Goal: Find specific page/section: Find specific page/section

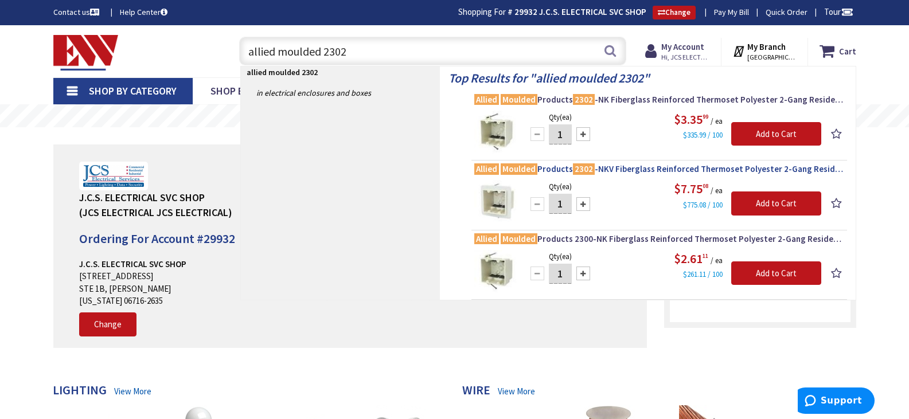
type input "allied moulded 2302"
click at [636, 170] on span "Allied Moulded Products 2302 -NKV Fiberglass Reinforced Thermoset Polyester 2-G…" at bounding box center [659, 168] width 370 height 11
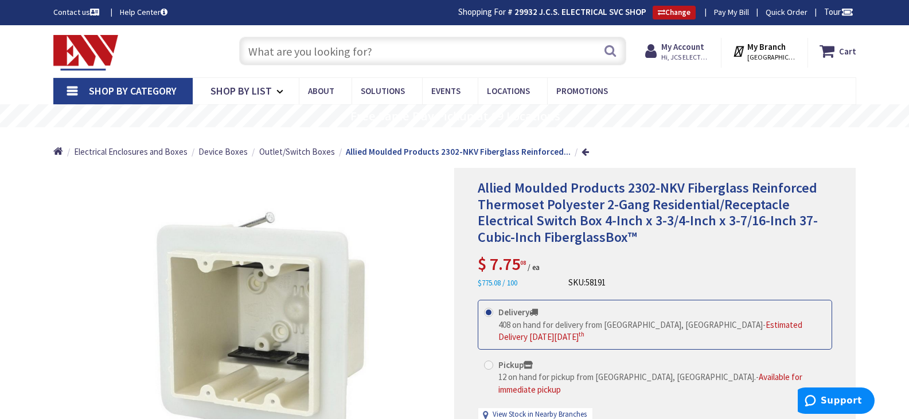
click at [325, 53] on input "text" at bounding box center [432, 51] width 387 height 29
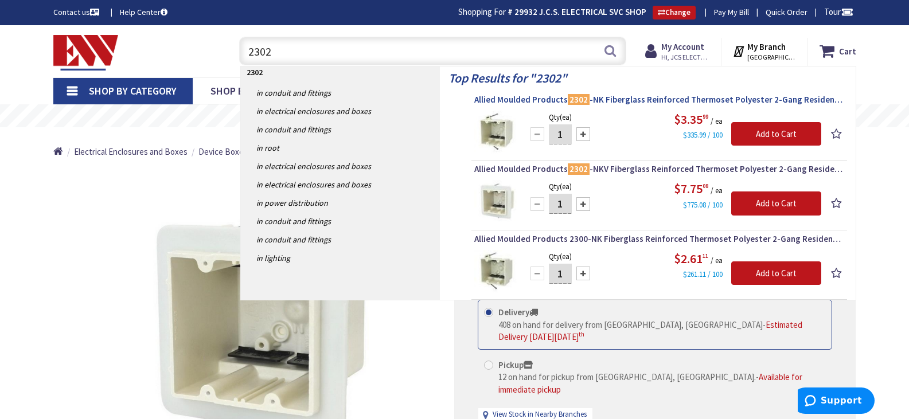
type input "2302"
click at [608, 99] on span "Allied Moulded Products 2302 -NK Fiberglass Reinforced Thermoset Polyester 2-Ga…" at bounding box center [659, 99] width 370 height 11
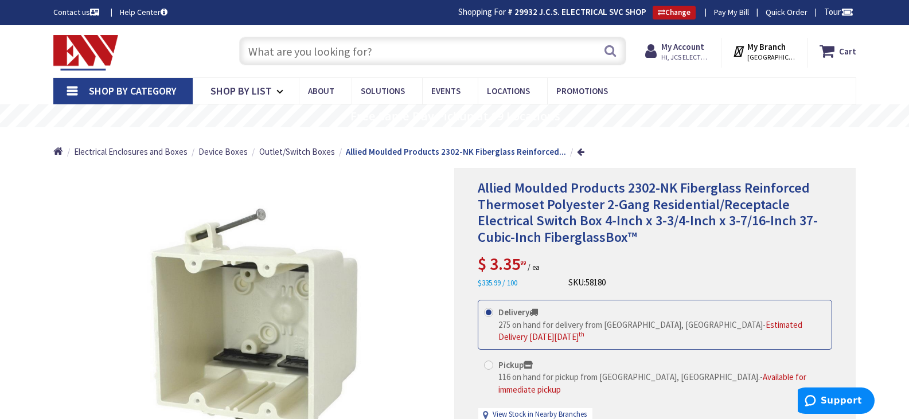
click at [350, 57] on input "text" at bounding box center [432, 51] width 387 height 29
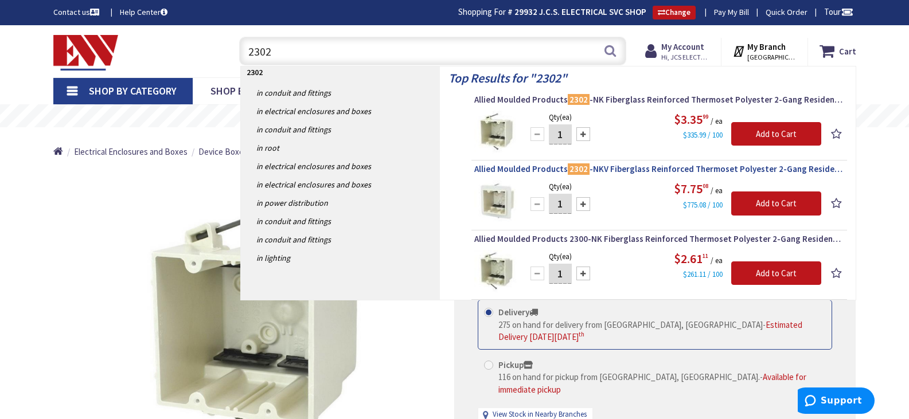
type input "2302"
click at [568, 167] on mark "2302" at bounding box center [579, 169] width 22 height 14
